Goal: Browse casually

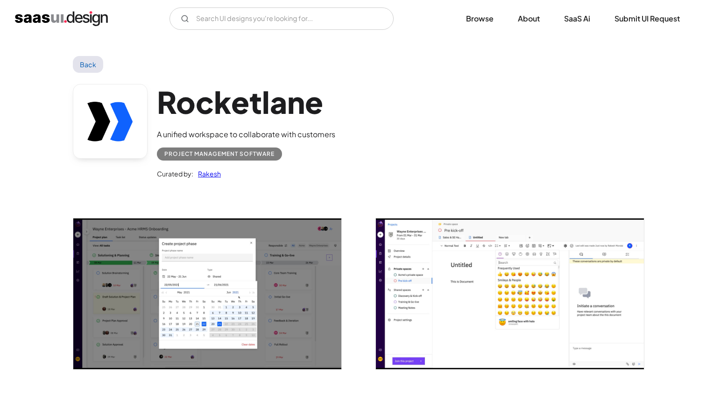
click at [41, 20] on img "home" at bounding box center [61, 18] width 93 height 15
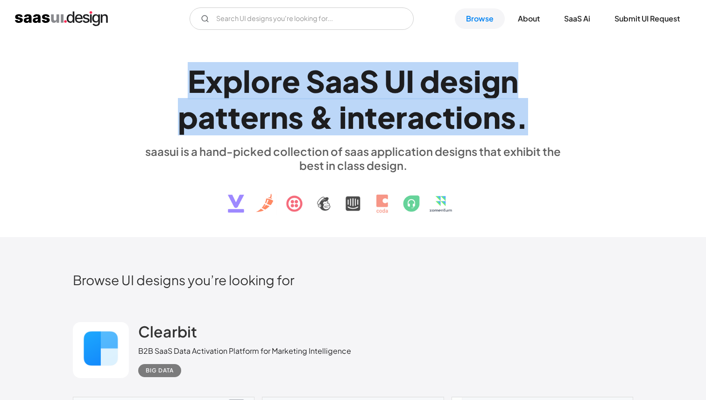
drag, startPoint x: 181, startPoint y: 63, endPoint x: 548, endPoint y: 125, distance: 372.0
click at [548, 125] on h1 "E x p l o r e S a a S U I d e s i g n p a t t e r n s & i n t e r a c t i o n s…" at bounding box center [352, 99] width 429 height 72
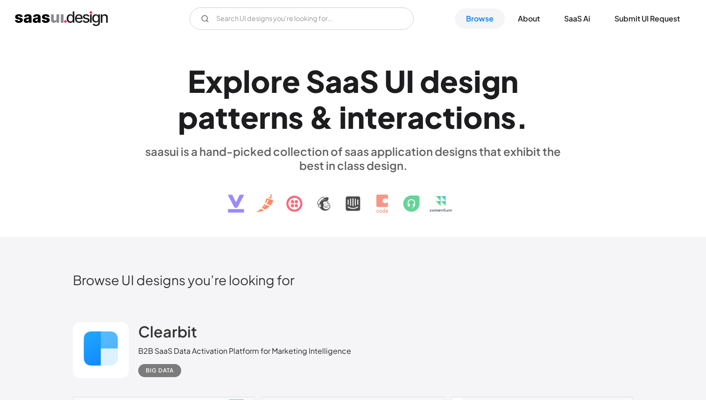
click at [548, 125] on h1 "E x p l o r e S a a S U I d e s i g n p a t t e r n s & i n t e r a c t i o n s…" at bounding box center [352, 99] width 429 height 72
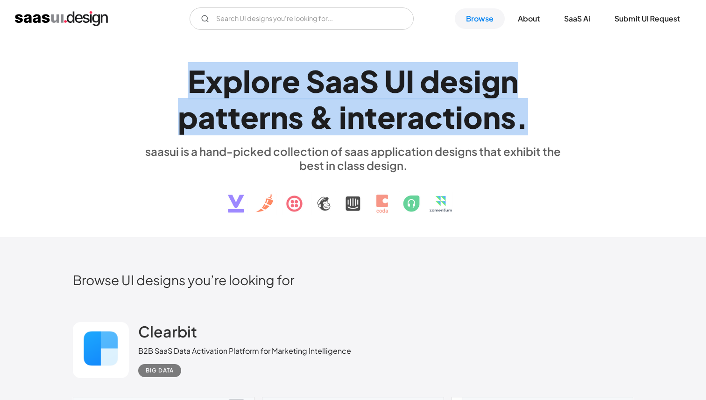
drag, startPoint x: 535, startPoint y: 122, endPoint x: 175, endPoint y: 91, distance: 360.8
click at [175, 91] on h1 "E x p l o r e S a a S U I d e s i g n p a t t e r n s & i n t e r a c t i o n s…" at bounding box center [352, 99] width 429 height 72
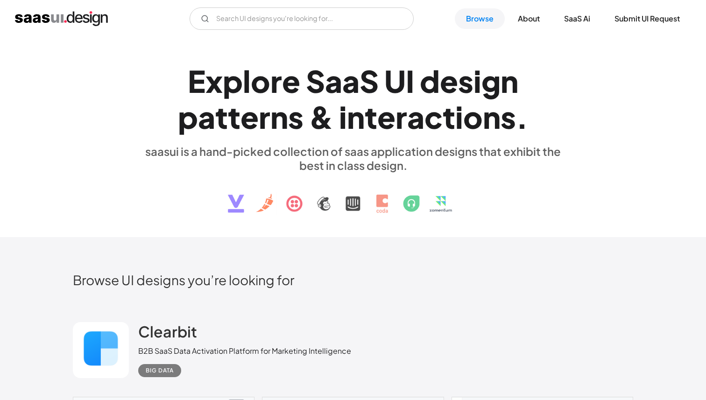
click at [175, 80] on h1 "E x p l o r e S a a S U I d e s i g n p a t t e r n s & i n t e r a c t i o n s…" at bounding box center [352, 99] width 429 height 72
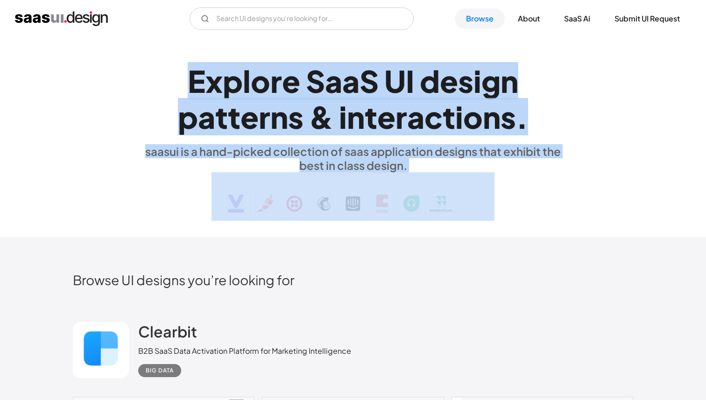
drag, startPoint x: 175, startPoint y: 80, endPoint x: 498, endPoint y: 206, distance: 346.2
click at [498, 206] on div "E x p l o r e S a a S U I d e s i g n p a t t e r n s & i n t e r a c t i o n s…" at bounding box center [352, 137] width 429 height 167
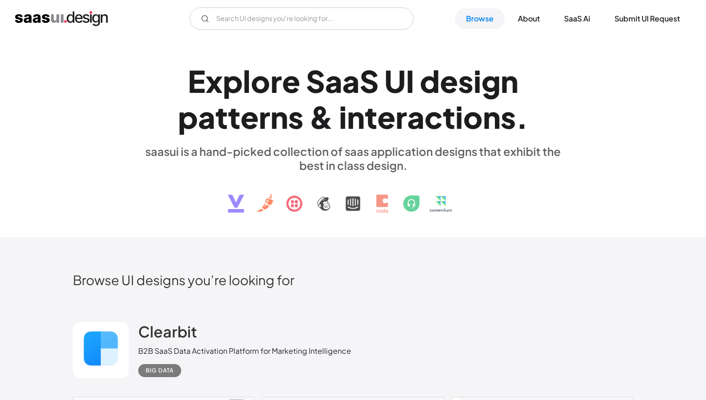
click at [513, 207] on div "E x p l o r e S a a S U I d e s i g n p a t t e r n s & i n t e r a c t i o n s…" at bounding box center [352, 137] width 429 height 167
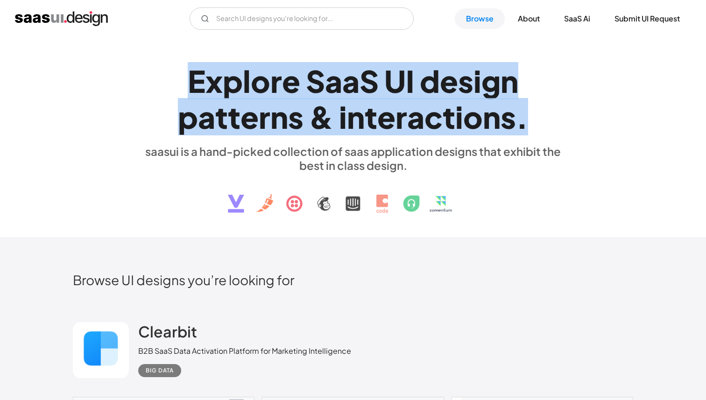
drag, startPoint x: 513, startPoint y: 207, endPoint x: 158, endPoint y: 86, distance: 375.3
click at [158, 86] on div "E x p l o r e S a a S U I d e s i g n p a t t e r n s & i n t e r a c t i o n s…" at bounding box center [352, 137] width 429 height 167
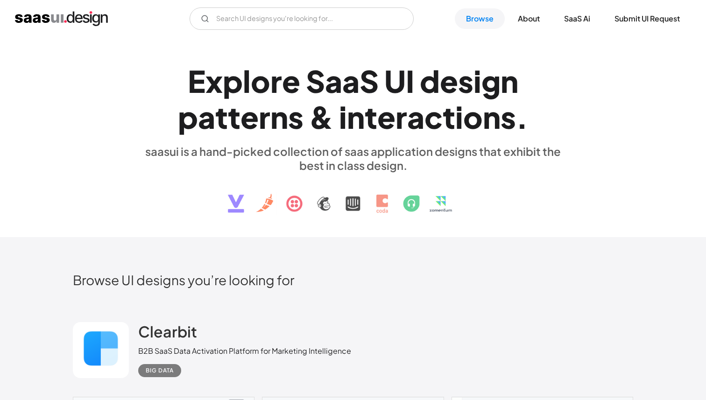
click at [158, 86] on h1 "E x p l o r e S a a S U I d e s i g n p a t t e r n s & i n t e r a c t i o n s…" at bounding box center [352, 99] width 429 height 72
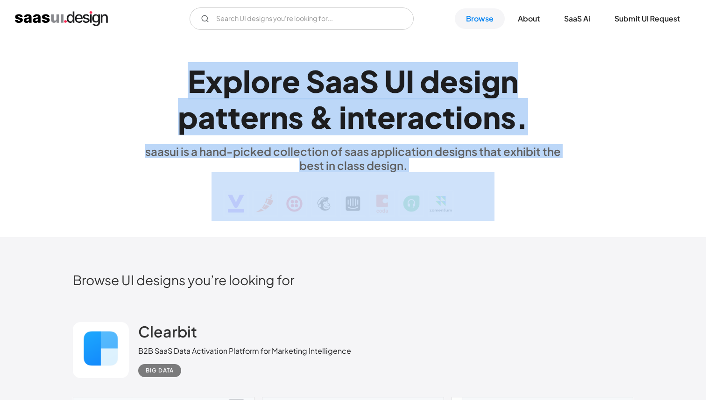
drag, startPoint x: 169, startPoint y: 74, endPoint x: 481, endPoint y: 220, distance: 344.3
click at [481, 220] on div "E x p l o r e S a a S U I d e s i g n p a t t e r n s & i n t e r a c t i o n s…" at bounding box center [352, 137] width 429 height 167
click at [502, 211] on div "E x p l o r e S a a S U I d e s i g n p a t t e r n s & i n t e r a c t i o n s…" at bounding box center [352, 137] width 429 height 167
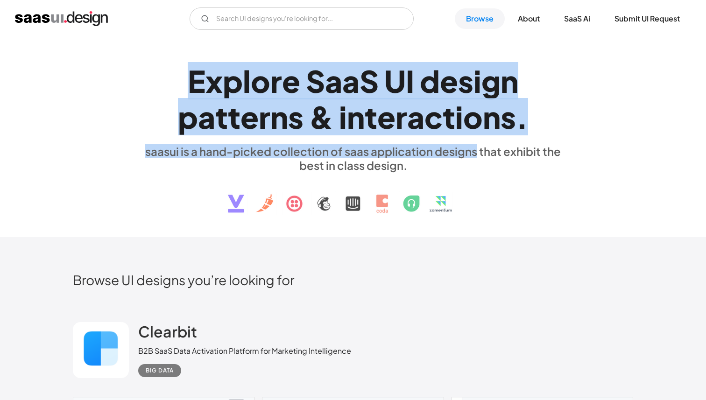
drag, startPoint x: 167, startPoint y: 69, endPoint x: 476, endPoint y: 151, distance: 320.7
click at [476, 151] on div "E x p l o r e S a a S U I d e s i g n p a t t e r n s & i n t e r a c t i o n s…" at bounding box center [352, 137] width 429 height 167
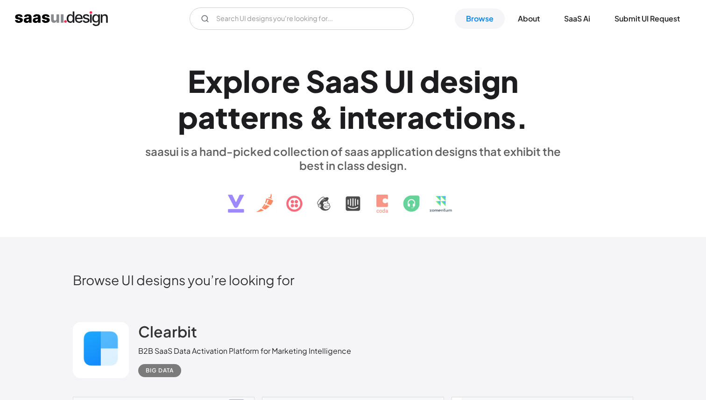
click at [199, 69] on div "E" at bounding box center [197, 81] width 18 height 36
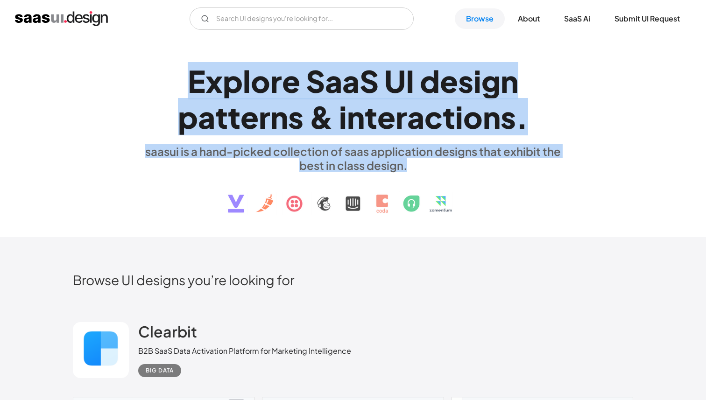
drag, startPoint x: 185, startPoint y: 67, endPoint x: 455, endPoint y: 165, distance: 287.4
click at [455, 165] on div "E x p l o r e S a a S U I d e s i g n p a t t e r n s & i n t e r a c t i o n s…" at bounding box center [352, 137] width 429 height 167
click at [412, 168] on div "saasui is a hand-picked collection of saas application designs that exhibit the…" at bounding box center [352, 158] width 429 height 28
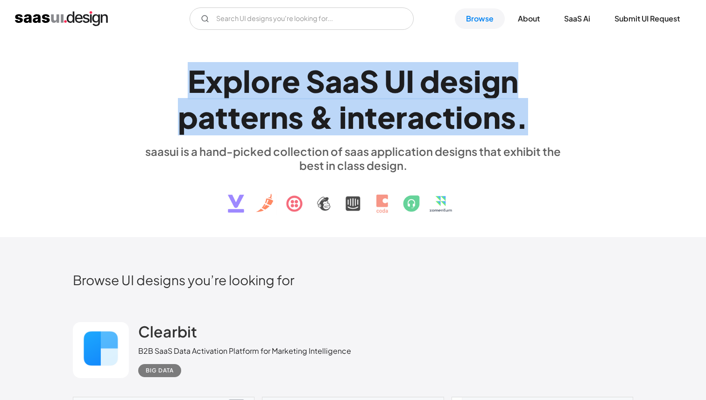
drag, startPoint x: 412, startPoint y: 168, endPoint x: 183, endPoint y: 97, distance: 239.6
click at [183, 97] on div "E x p l o r e S a a S U I d e s i g n p a t t e r n s & i n t e r a c t i o n s…" at bounding box center [352, 137] width 429 height 167
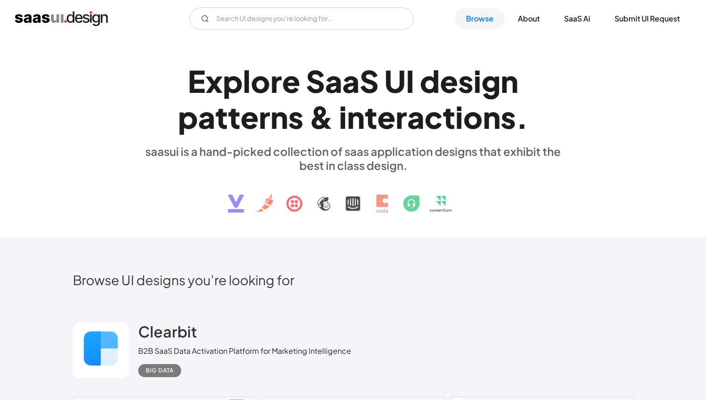
click at [183, 97] on h1 "E x p l o r e S a a S U I d e s i g n p a t t e r n s & i n t e r a c t i o n s…" at bounding box center [352, 99] width 429 height 72
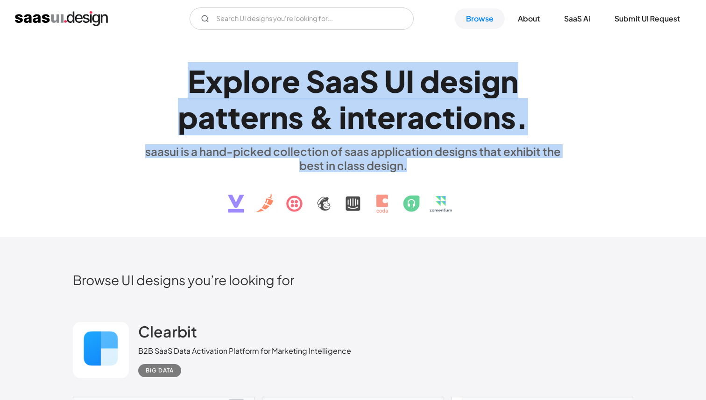
drag, startPoint x: 183, startPoint y: 91, endPoint x: 425, endPoint y: 162, distance: 251.6
click at [425, 162] on div "E x p l o r e S a a S U I d e s i g n p a t t e r n s & i n t e r a c t i o n s…" at bounding box center [352, 137] width 429 height 167
click at [418, 166] on div "saasui is a hand-picked collection of saas application designs that exhibit the…" at bounding box center [352, 158] width 429 height 28
drag, startPoint x: 169, startPoint y: 69, endPoint x: 469, endPoint y: 168, distance: 315.2
click at [469, 168] on div "E x p l o r e S a a S U I d e s i g n p a t t e r n s & i n t e r a c t i o n s…" at bounding box center [352, 137] width 429 height 167
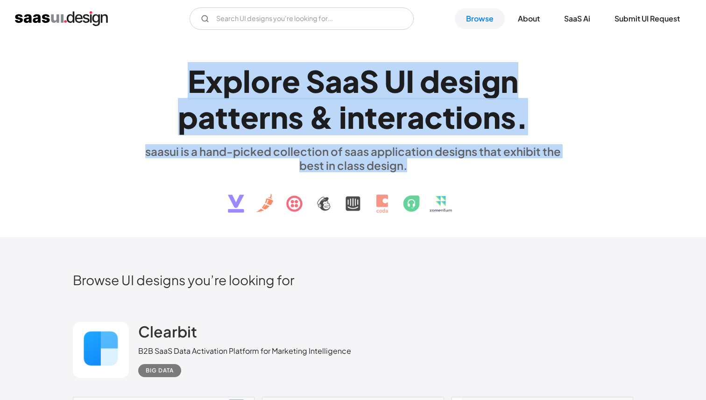
click at [155, 105] on h1 "E x p l o r e S a a S U I d e s i g n p a t t e r n s & i n t e r a c t i o n s…" at bounding box center [352, 99] width 429 height 72
drag, startPoint x: 188, startPoint y: 85, endPoint x: 536, endPoint y: 184, distance: 362.4
click at [536, 184] on div "E x p l o r e S a a S U I d e s i g n p a t t e r n s & i n t e r a c t i o n s…" at bounding box center [352, 137] width 429 height 167
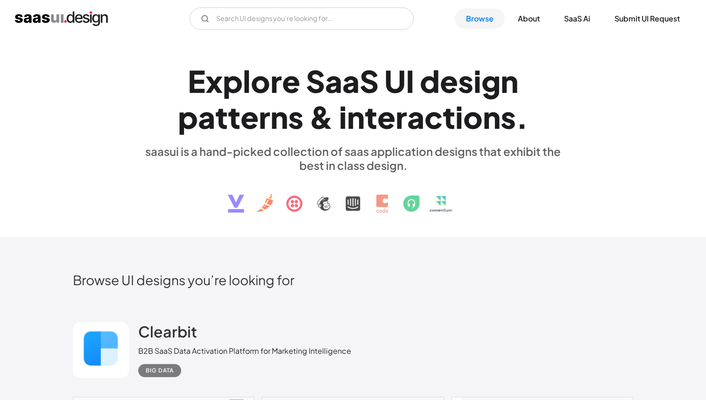
click at [249, 50] on div "E x p l o r e S a a S U I d e s i g n p a t t e r n s & i n t e r a c t i o n s…" at bounding box center [353, 137] width 706 height 200
